Goal: Task Accomplishment & Management: Manage account settings

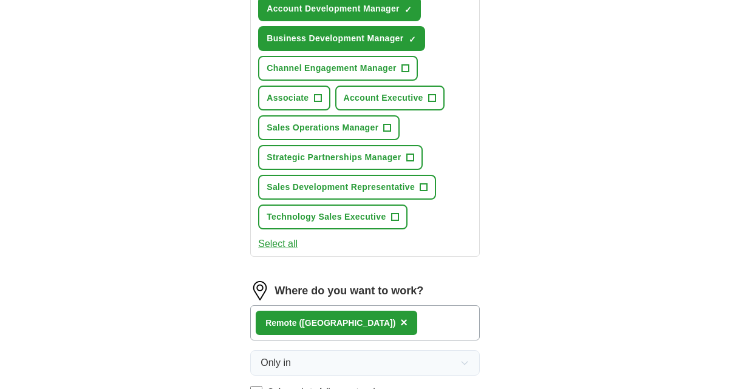
scroll to position [731, 0]
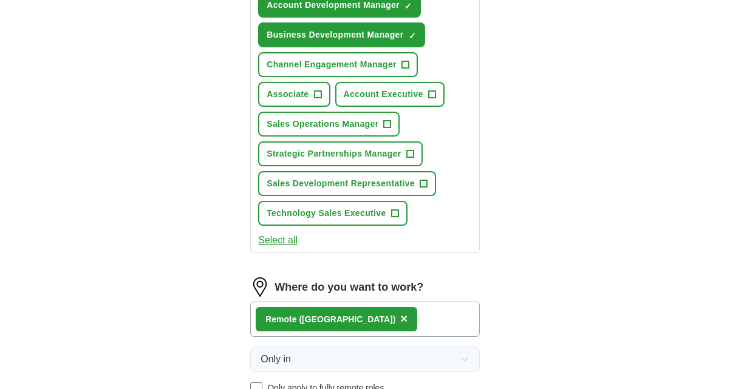
click at [379, 64] on span "Channel Engagement Manager" at bounding box center [332, 64] width 130 height 13
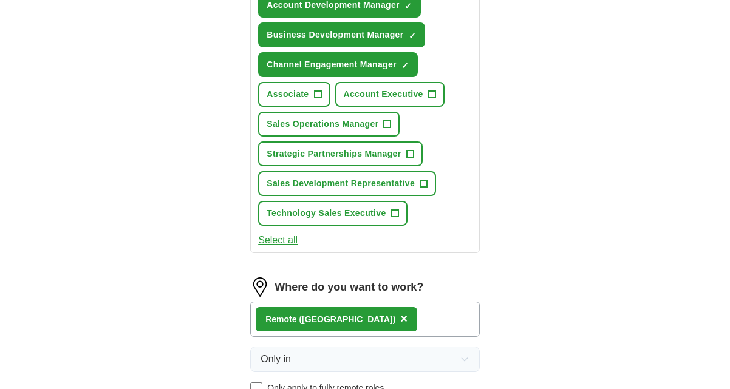
click at [431, 97] on span "+" at bounding box center [431, 95] width 7 height 10
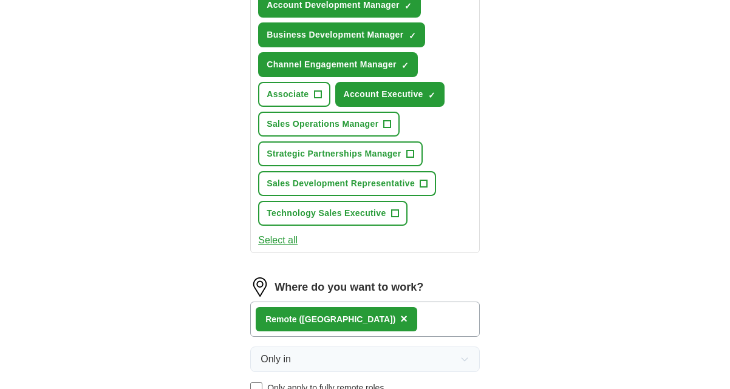
click at [369, 123] on span "Sales Operations Manager" at bounding box center [323, 124] width 112 height 13
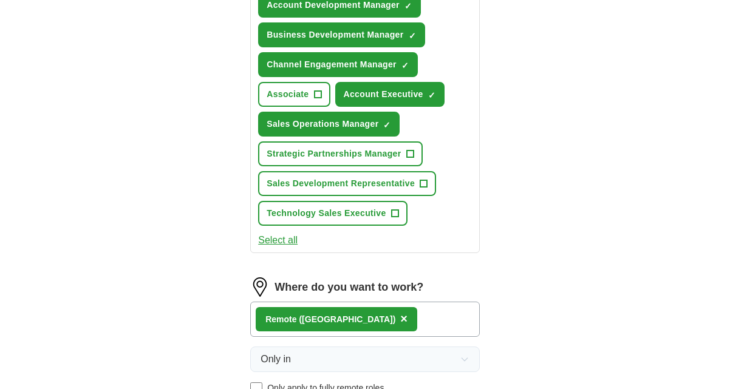
click at [385, 151] on span "Strategic Partnerships Manager" at bounding box center [334, 154] width 134 height 13
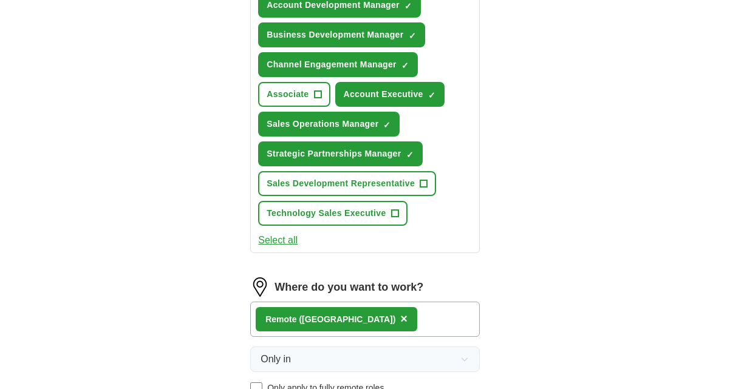
click at [373, 182] on span "Sales Development Representative" at bounding box center [341, 183] width 148 height 13
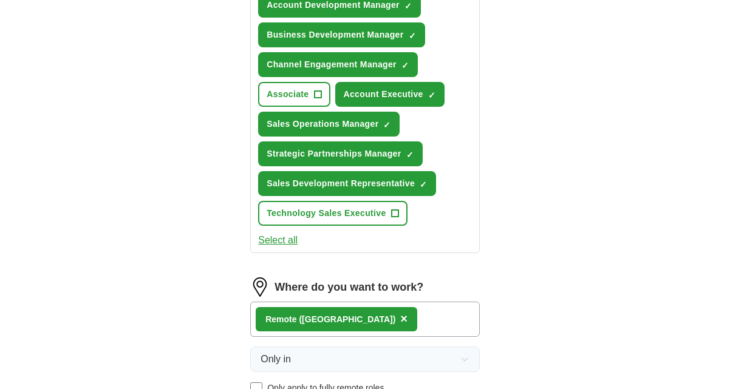
click at [366, 214] on span "Technology Sales Executive" at bounding box center [326, 213] width 119 height 13
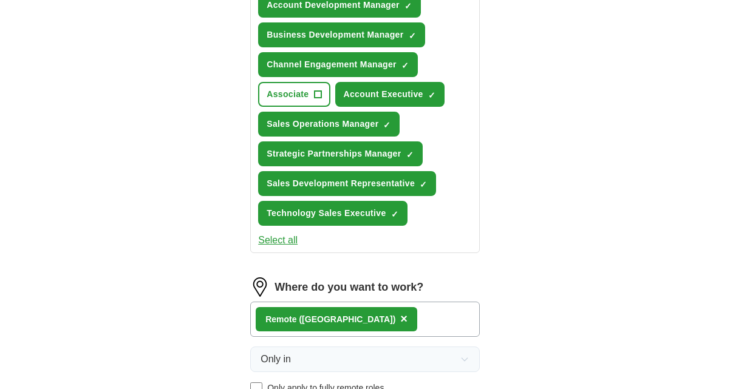
click at [303, 97] on span "Associate" at bounding box center [288, 94] width 42 height 13
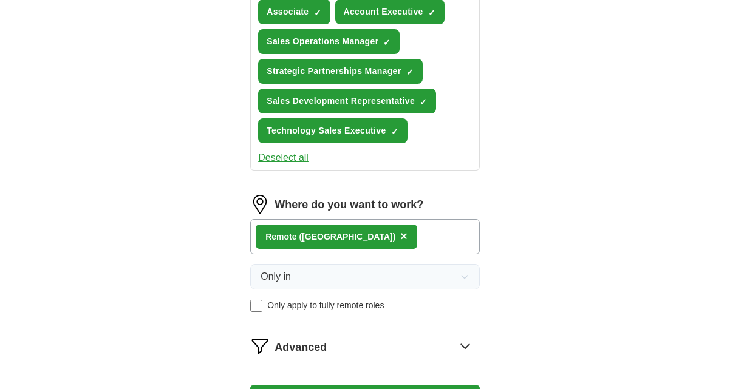
scroll to position [814, 0]
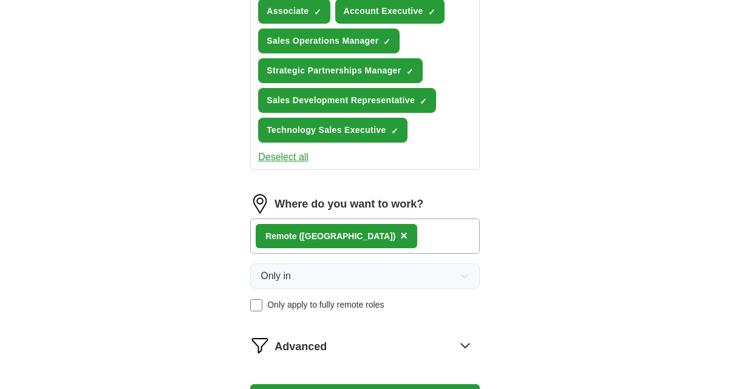
click at [394, 238] on div "Remote ([GEOGRAPHIC_DATA]) ×" at bounding box center [365, 236] width 230 height 35
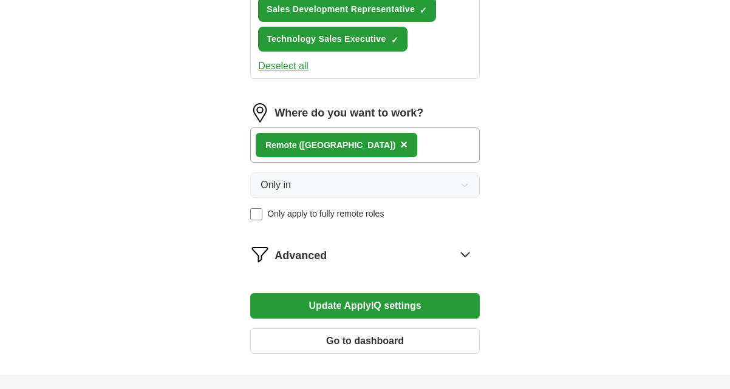
scroll to position [916, 0]
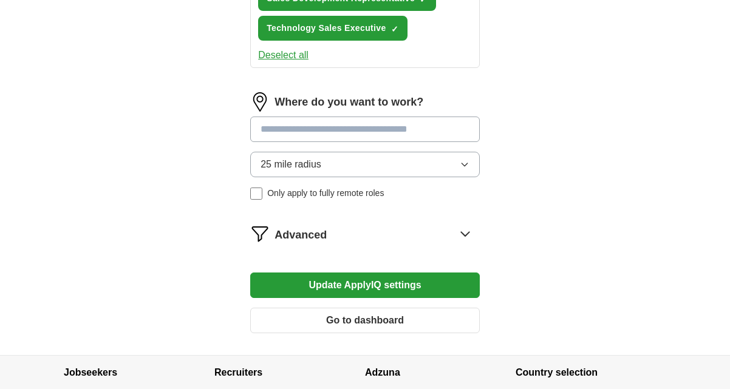
click at [307, 130] on input at bounding box center [365, 130] width 230 height 26
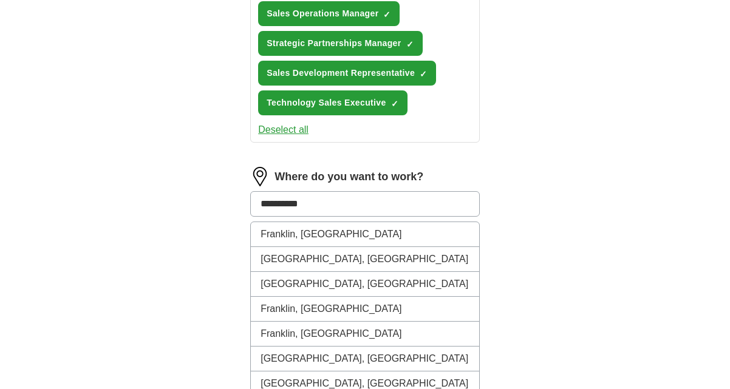
scroll to position [832, 0]
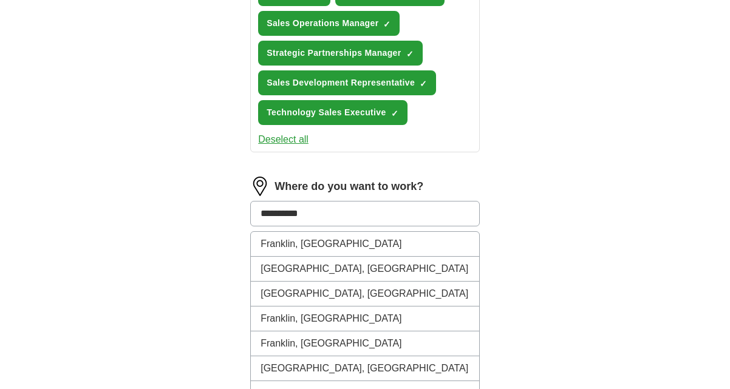
click at [293, 214] on input "**********" at bounding box center [365, 214] width 230 height 26
click at [309, 214] on input "**********" at bounding box center [365, 214] width 230 height 26
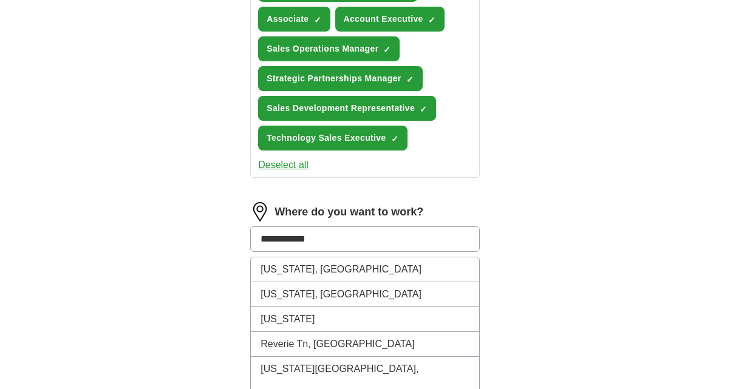
scroll to position [789, 0]
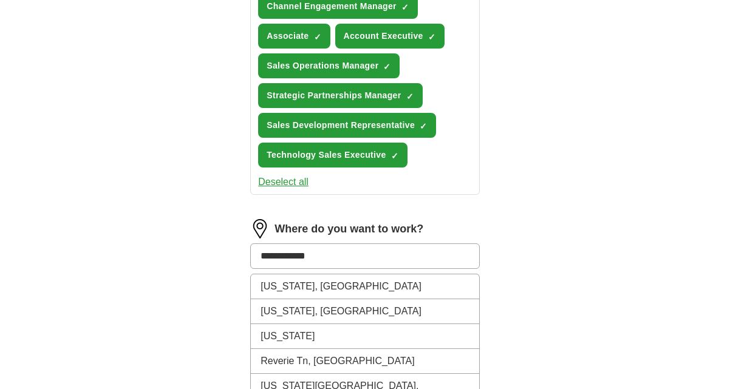
click at [326, 256] on input "**********" at bounding box center [365, 257] width 230 height 26
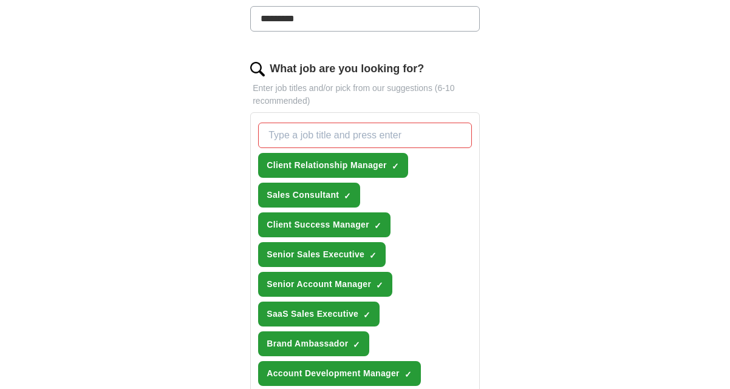
scroll to position [368, 0]
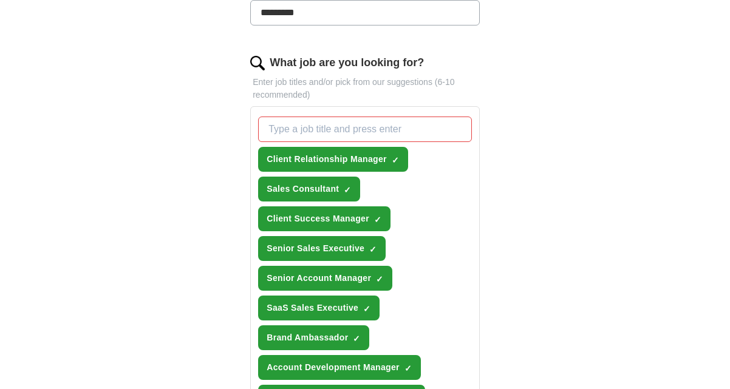
click at [0, 0] on span "×" at bounding box center [0, 0] width 0 height 0
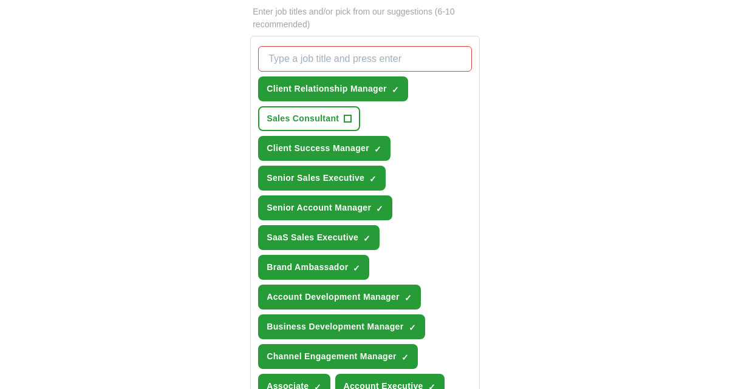
scroll to position [440, 0]
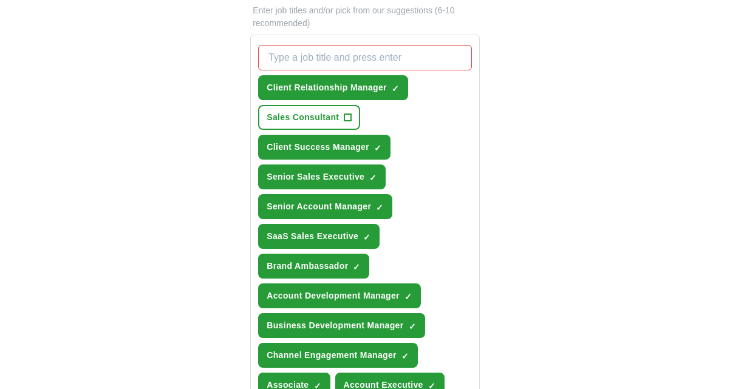
click at [0, 0] on span "×" at bounding box center [0, 0] width 0 height 0
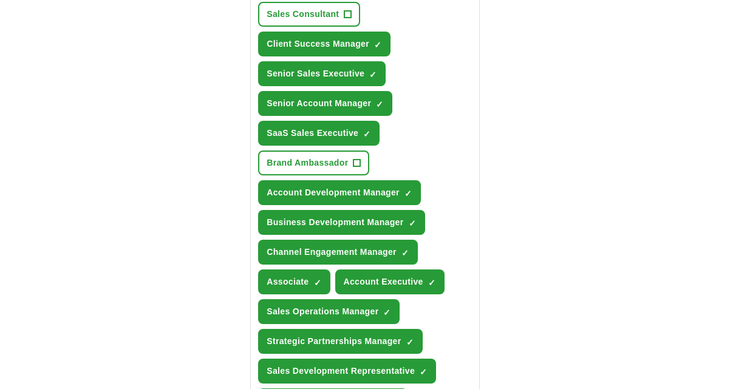
scroll to position [557, 0]
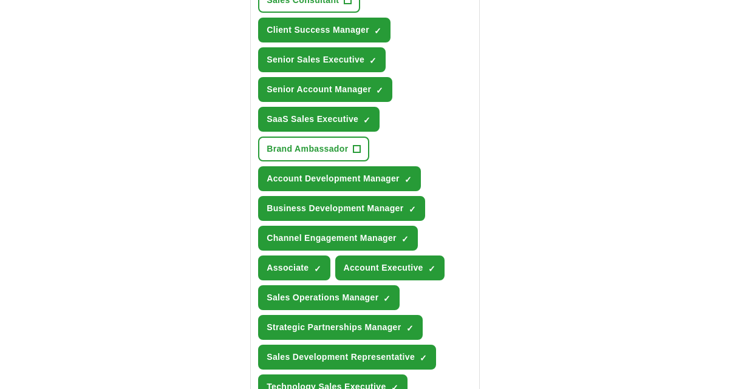
click at [0, 0] on span "×" at bounding box center [0, 0] width 0 height 0
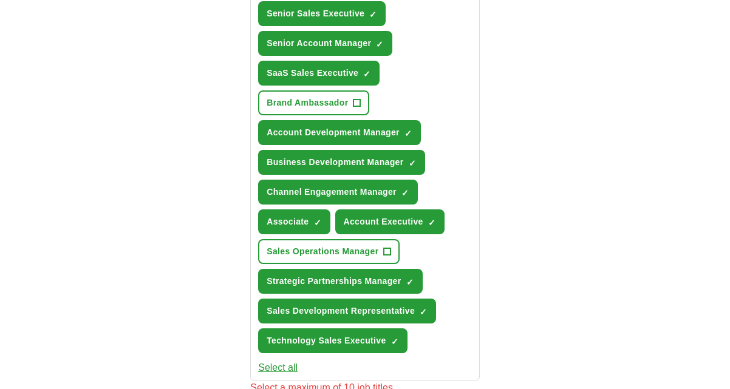
scroll to position [607, 0]
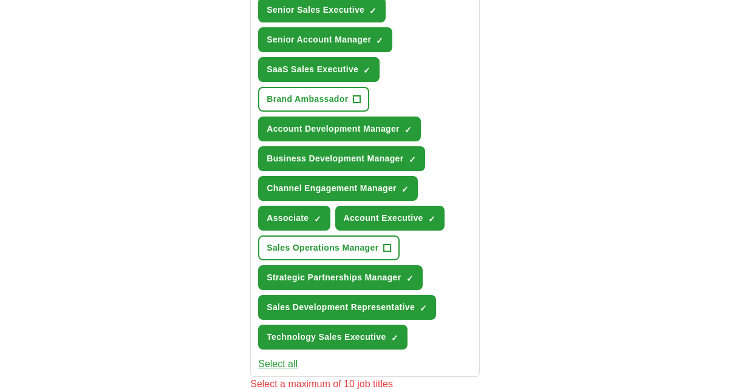
click at [0, 0] on span "×" at bounding box center [0, 0] width 0 height 0
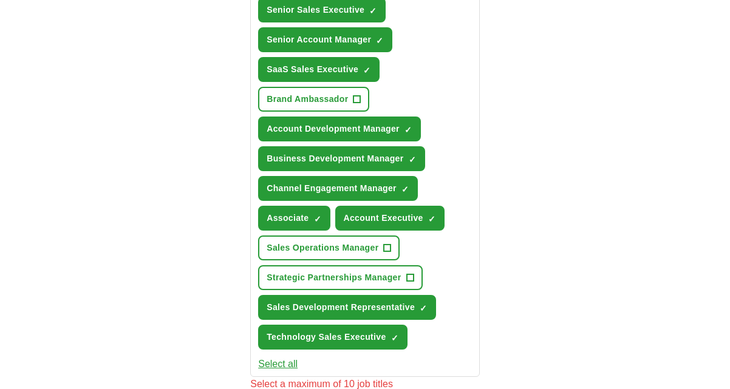
click at [0, 0] on span "×" at bounding box center [0, 0] width 0 height 0
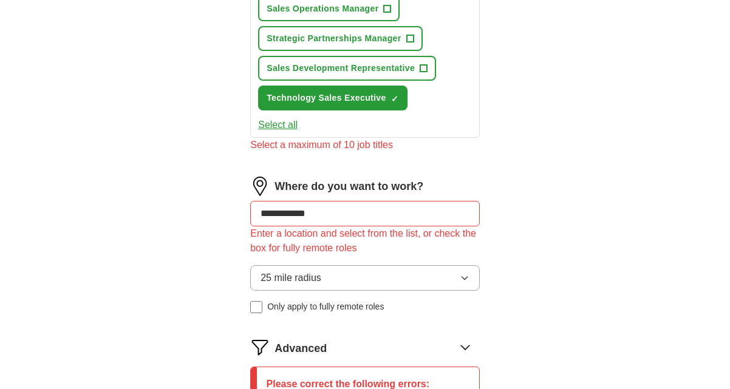
scroll to position [858, 0]
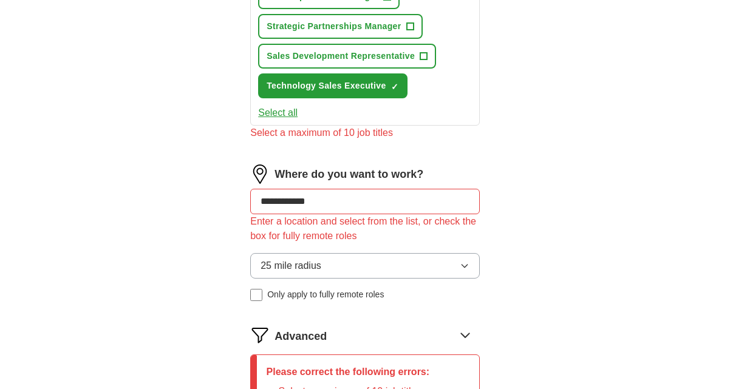
click at [362, 200] on input "**********" at bounding box center [365, 202] width 230 height 26
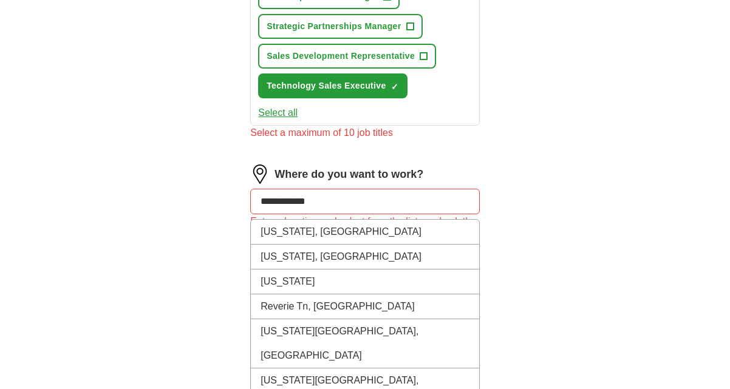
drag, startPoint x: 360, startPoint y: 202, endPoint x: 232, endPoint y: 195, distance: 128.4
type input "*"
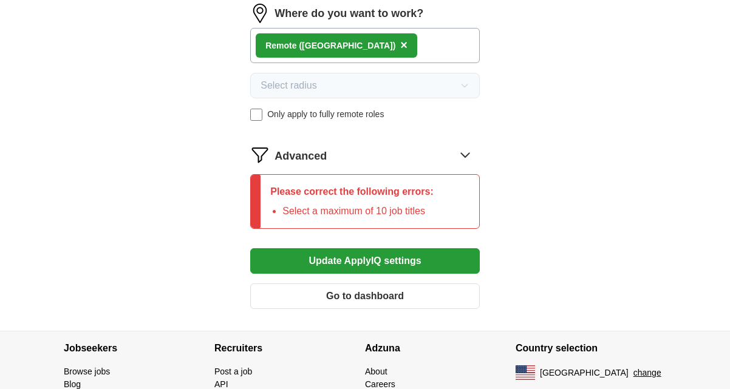
scroll to position [1022, 0]
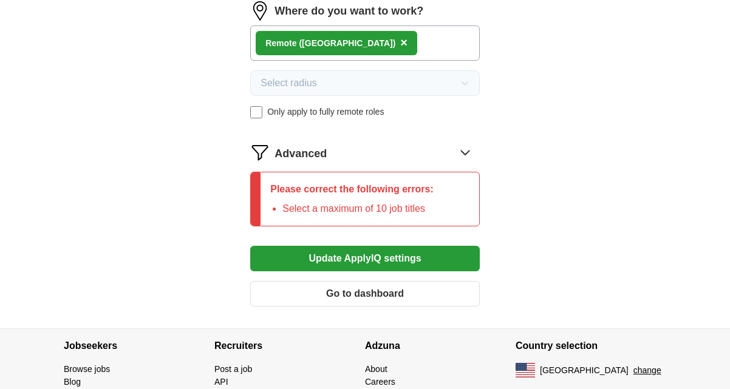
click at [323, 258] on button "Update ApplyIQ settings" at bounding box center [365, 259] width 230 height 26
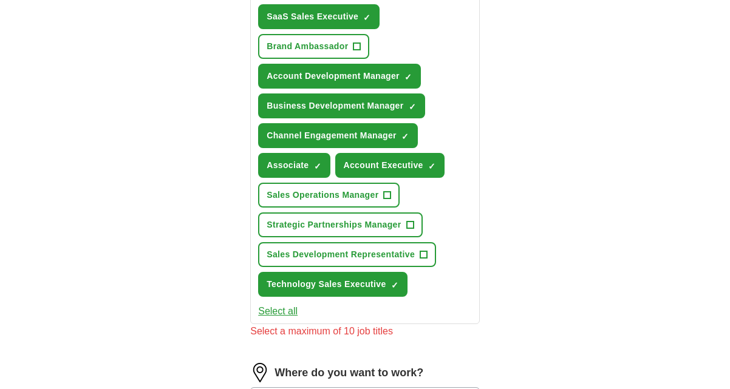
scroll to position [656, 0]
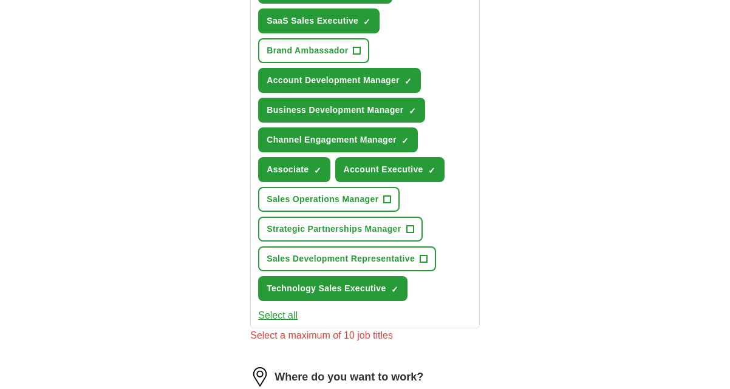
click at [0, 0] on span "×" at bounding box center [0, 0] width 0 height 0
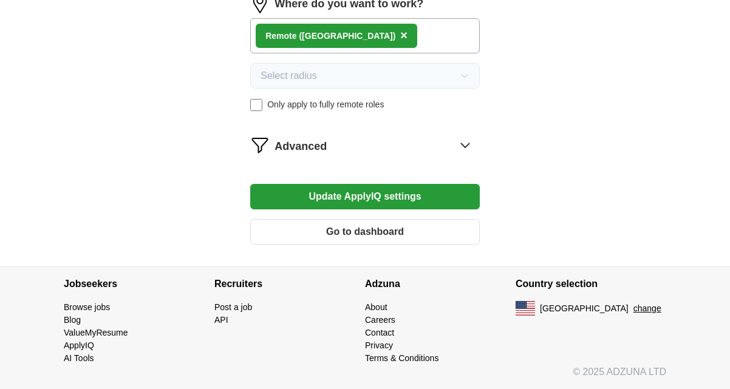
scroll to position [1015, 0]
click at [337, 196] on button "Update ApplyIQ settings" at bounding box center [365, 197] width 230 height 26
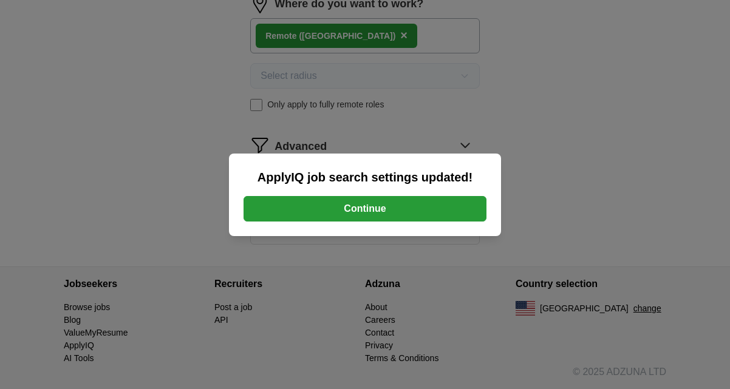
click at [343, 214] on button "Continue" at bounding box center [365, 209] width 243 height 26
